Goal: Information Seeking & Learning: Understand process/instructions

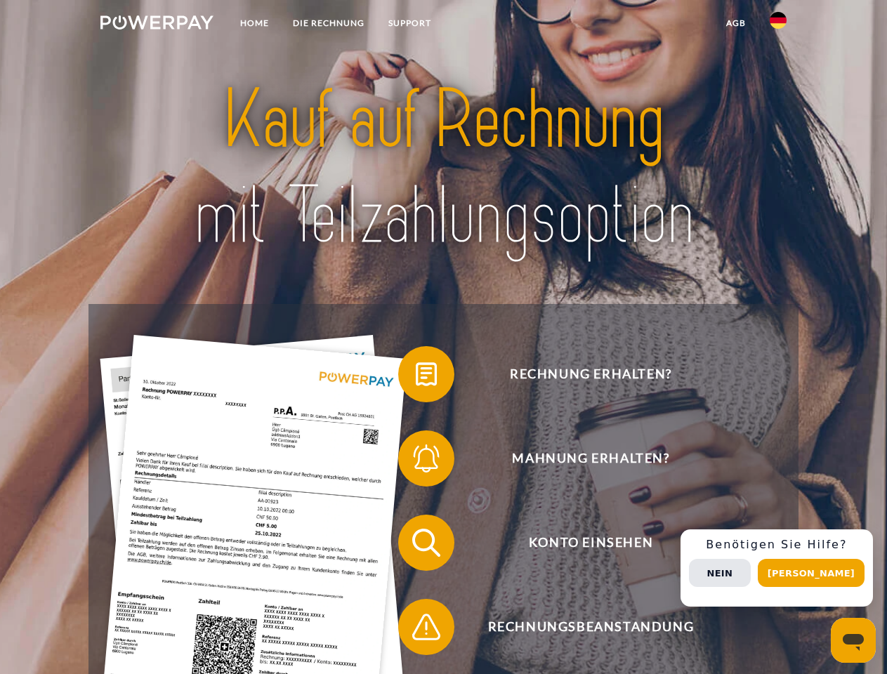
click at [157, 25] on img at bounding box center [156, 22] width 113 height 14
click at [778, 25] on img at bounding box center [778, 20] width 17 height 17
click at [735, 23] on link "agb" at bounding box center [736, 23] width 44 height 25
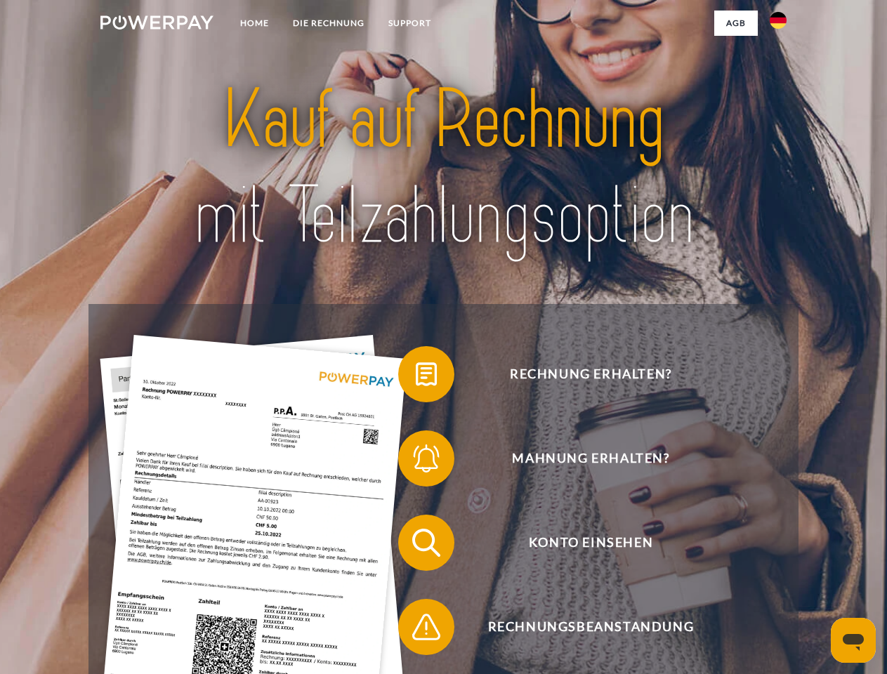
click at [416, 377] on span at bounding box center [405, 374] width 70 height 70
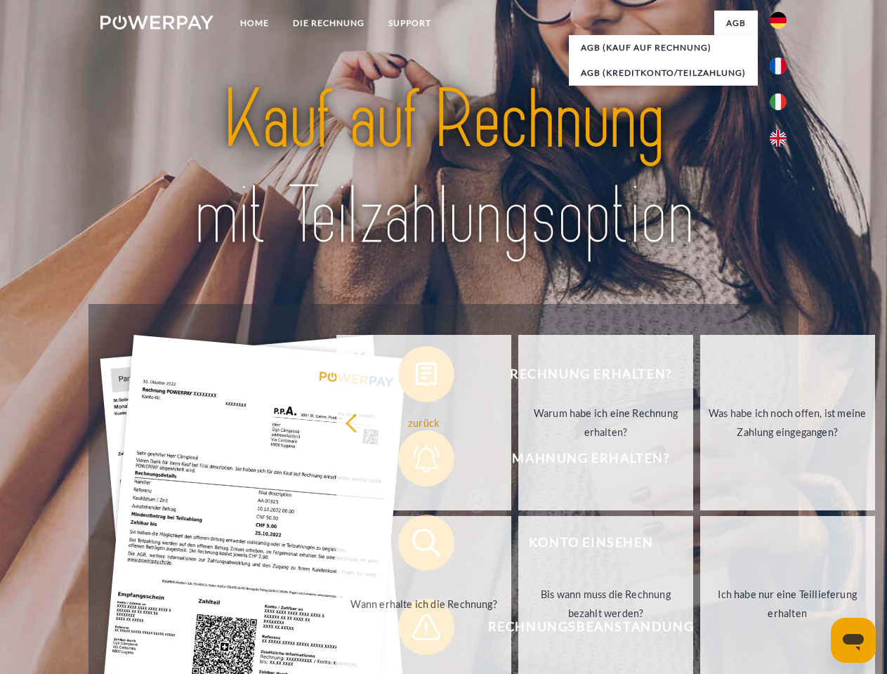
click at [518, 461] on link "Warum habe ich eine Rechnung erhalten?" at bounding box center [605, 423] width 175 height 176
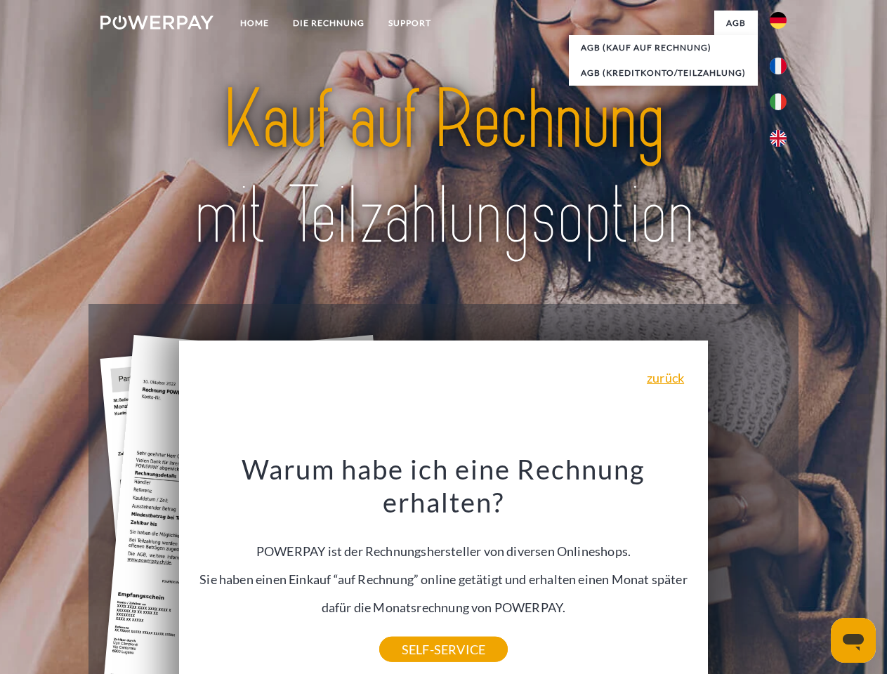
click at [416, 546] on div "Rechnung erhalten? Mahnung erhalten? Konto einsehen" at bounding box center [442, 585] width 709 height 562
click at [416, 630] on div "Warum habe ich eine Rechnung erhalten? POWERPAY ist der Rechnungshersteller von…" at bounding box center [444, 550] width 513 height 197
click at [782, 568] on div "Rechnung erhalten? Mahnung erhalten? Konto einsehen" at bounding box center [442, 585] width 709 height 562
click at [747, 571] on span "Konto einsehen" at bounding box center [591, 543] width 344 height 56
click at [816, 573] on header "Home DIE RECHNUNG SUPPORT" at bounding box center [443, 485] width 887 height 970
